Goal: Information Seeking & Learning: Learn about a topic

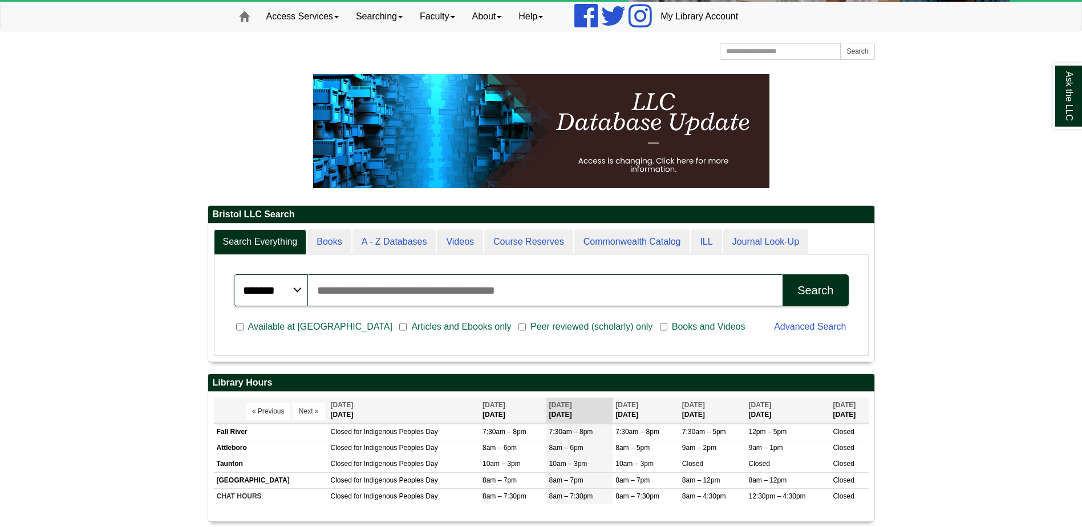
scroll to position [137, 666]
click at [849, 120] on p at bounding box center [541, 131] width 667 height 114
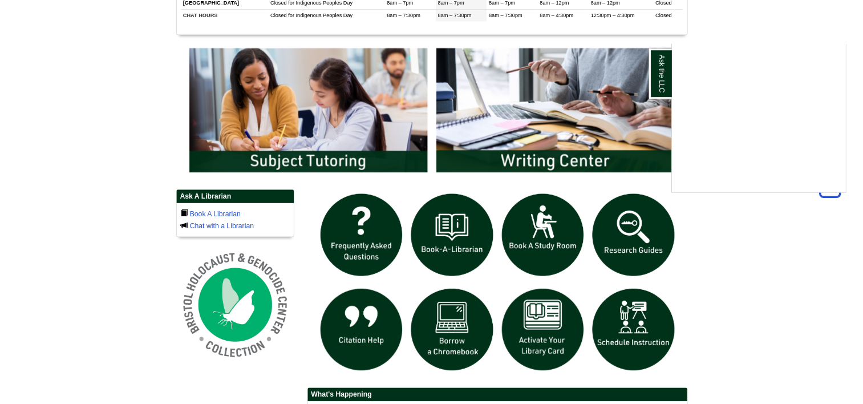
scroll to position [570, 0]
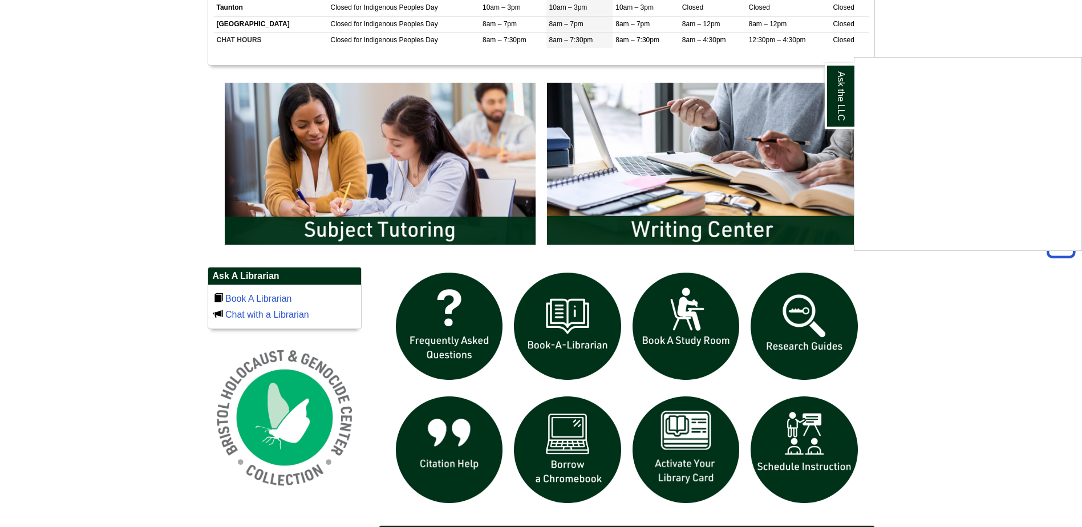
click at [339, 154] on div "Ask the LLC" at bounding box center [541, 263] width 1082 height 527
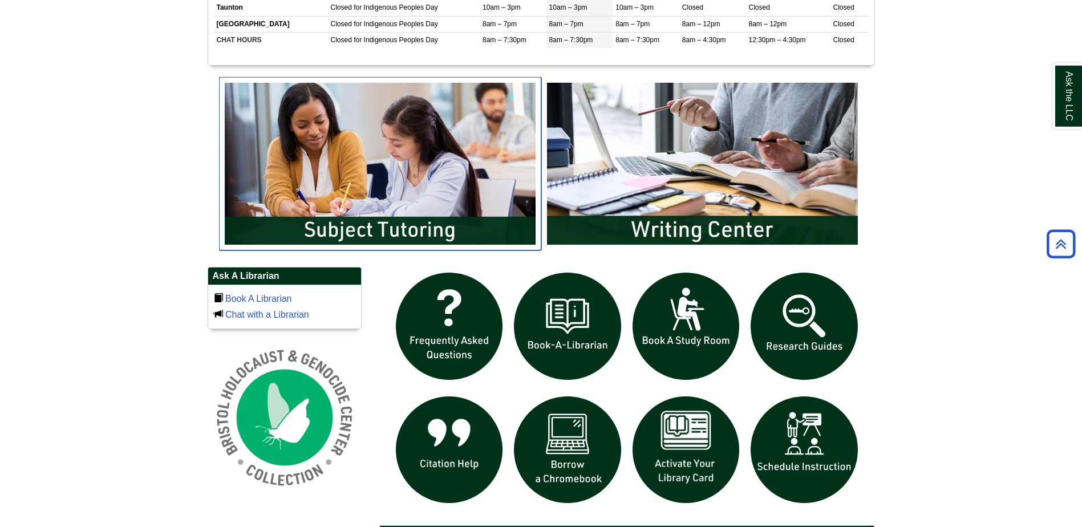
click at [347, 221] on img "slideshow" at bounding box center [380, 163] width 322 height 173
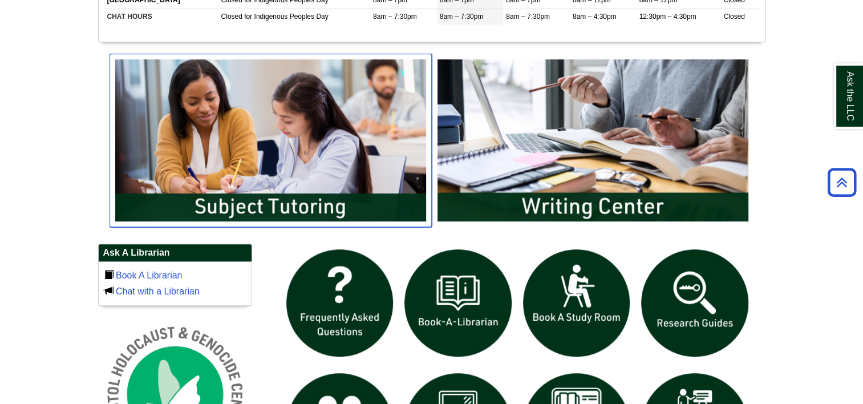
scroll to position [137, 666]
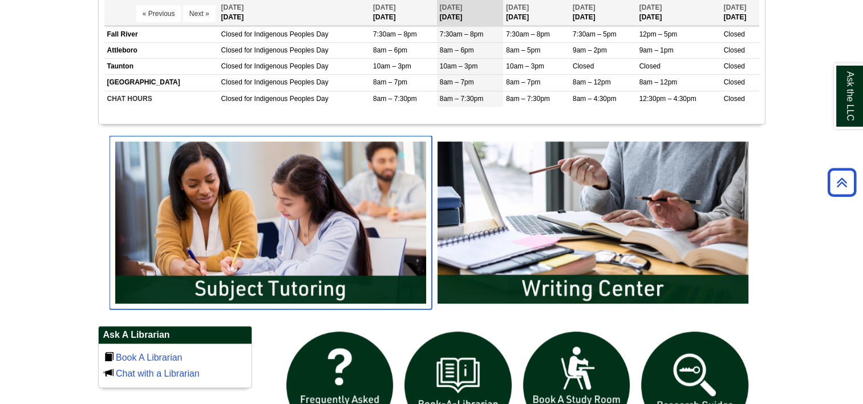
click at [156, 275] on img "slideshow" at bounding box center [270, 222] width 322 height 173
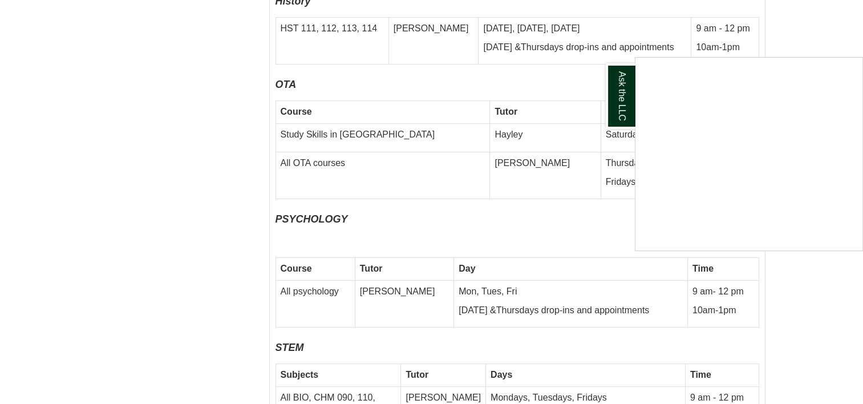
scroll to position [4858, 0]
click at [119, 254] on div "Ask the LLC" at bounding box center [431, 202] width 863 height 404
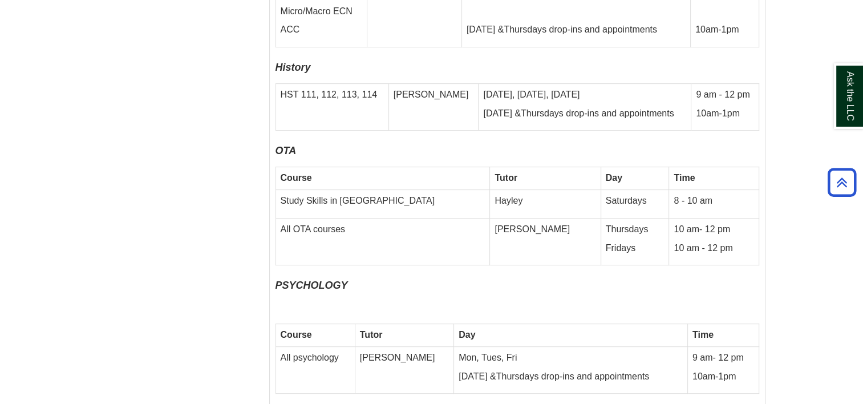
scroll to position [4795, 0]
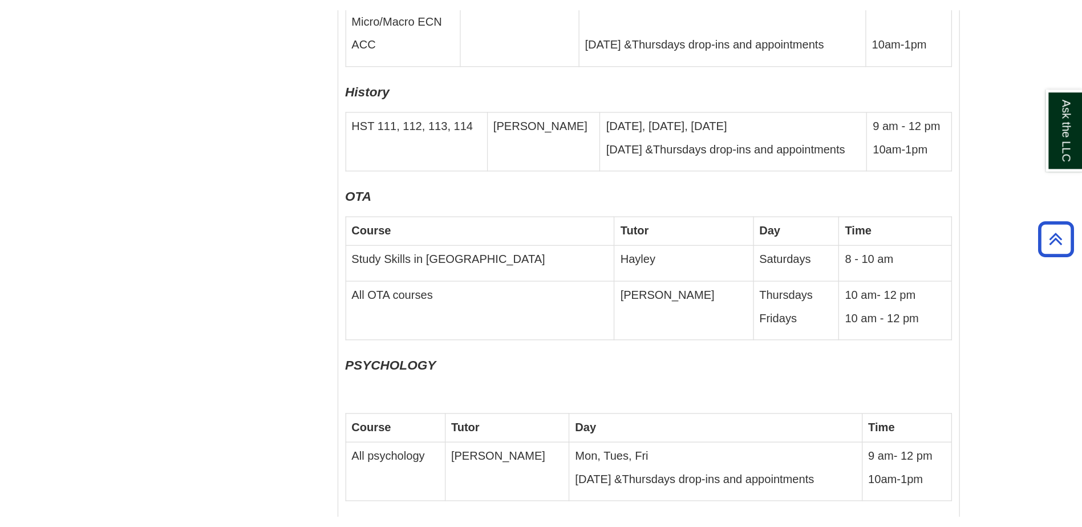
scroll to position [4795, 0]
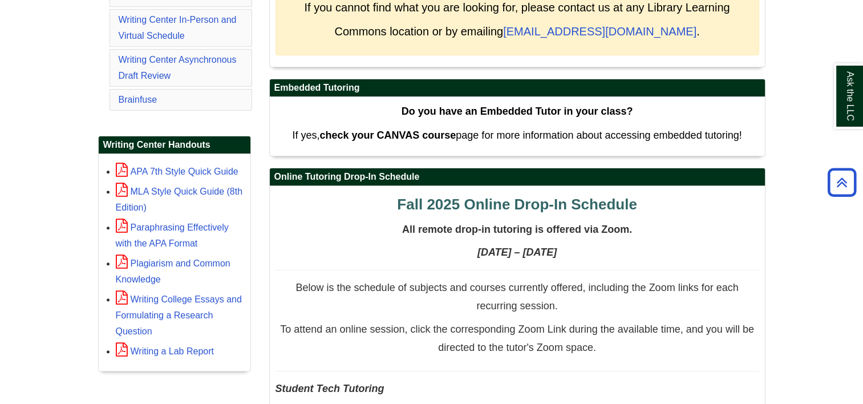
scroll to position [370, 0]
